Goal: Information Seeking & Learning: Learn about a topic

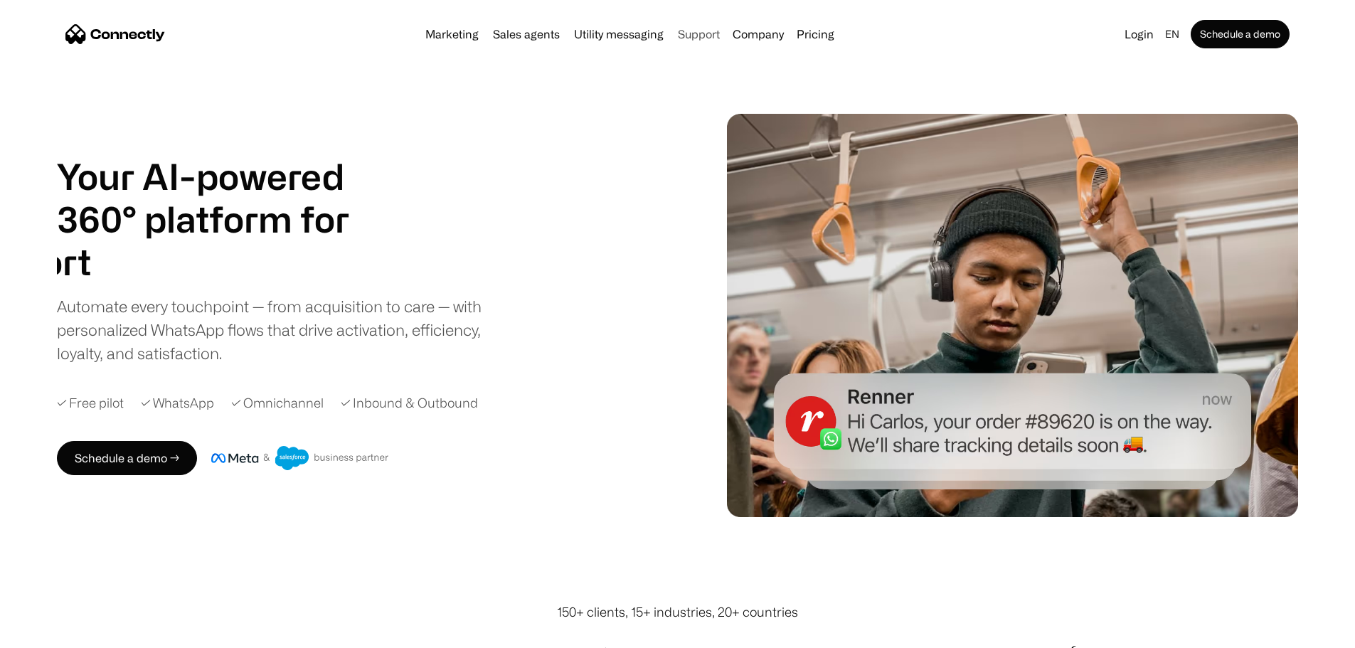
click at [703, 37] on link "Support" at bounding box center [698, 33] width 53 height 11
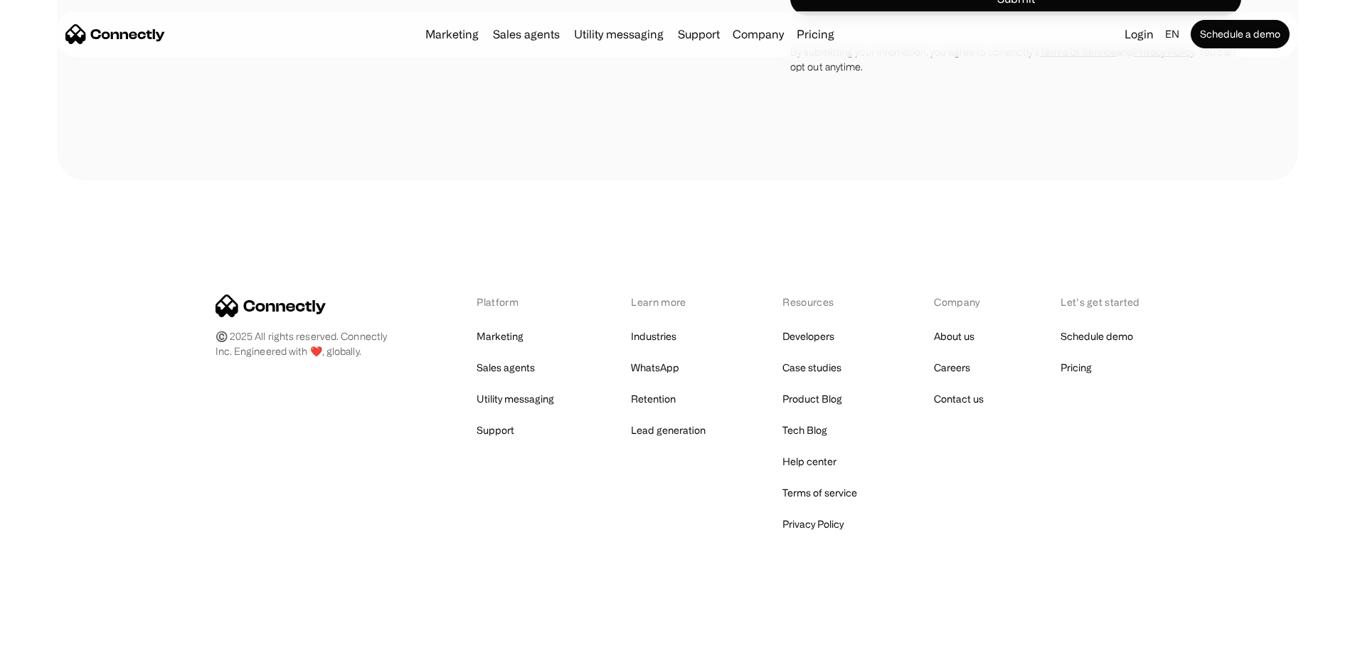
scroll to position [5693, 0]
click at [662, 367] on link "WhatsApp" at bounding box center [655, 368] width 48 height 20
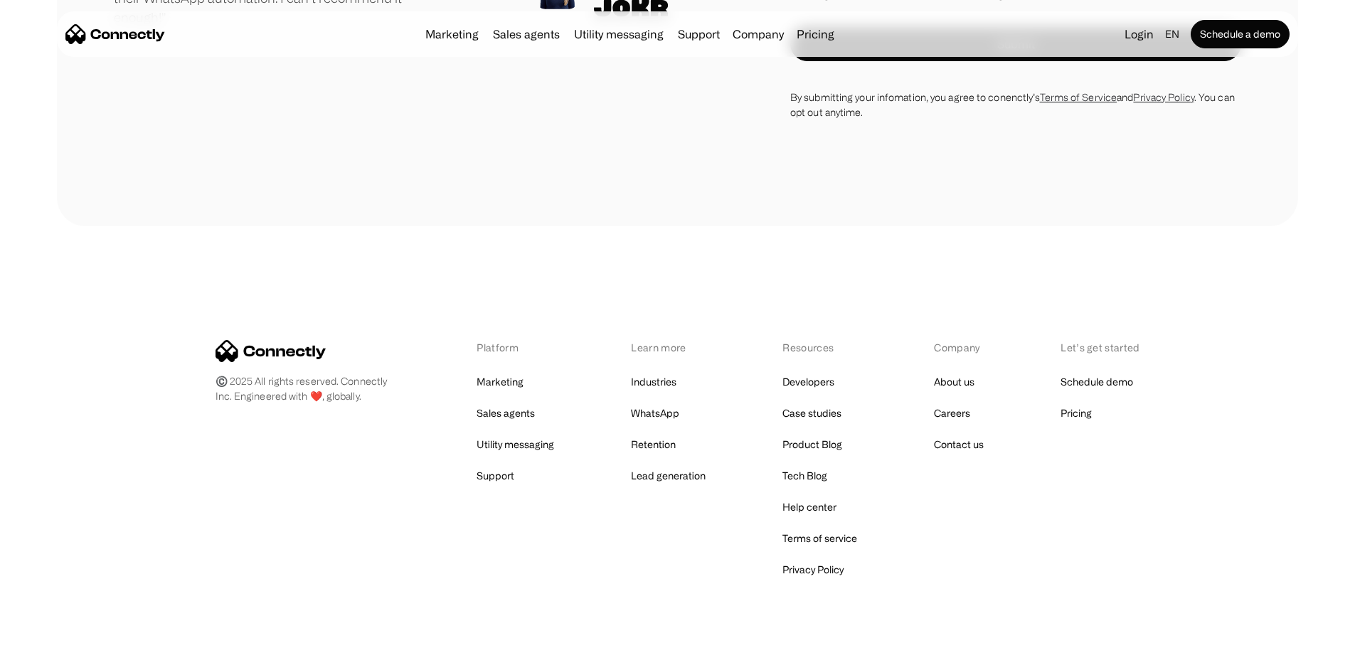
scroll to position [4814, 0]
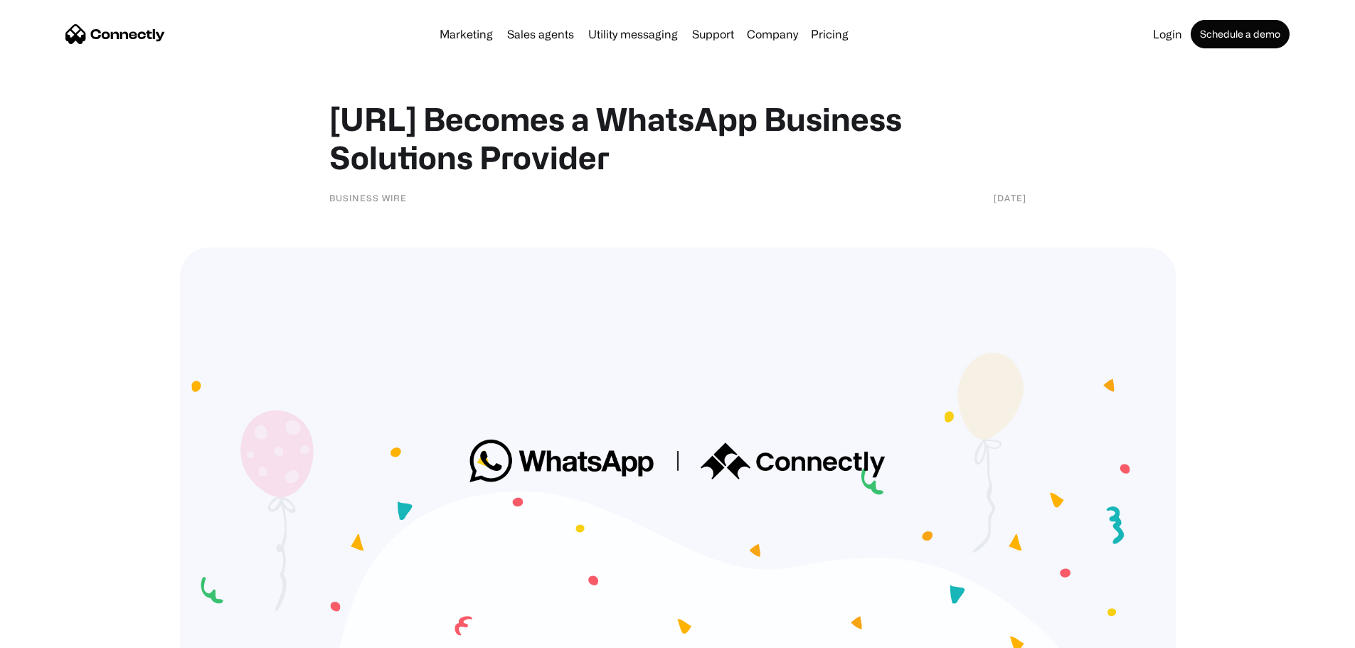
click at [367, 200] on div "Business Wire" at bounding box center [368, 198] width 78 height 14
